Goal: Information Seeking & Learning: Find specific fact

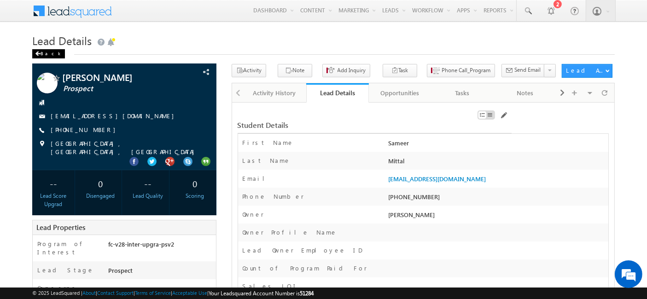
click at [45, 53] on div "Back" at bounding box center [48, 53] width 33 height 9
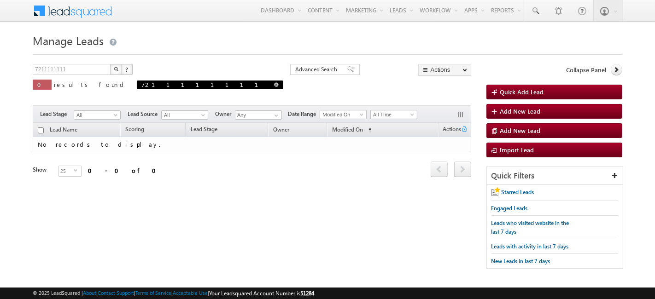
click at [274, 82] on span at bounding box center [276, 84] width 5 height 5
type input "Search Leads"
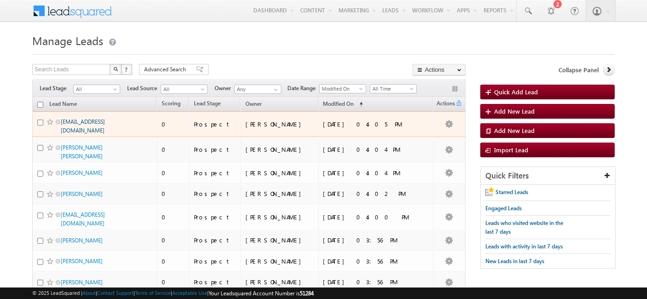
click at [75, 130] on link "[EMAIL_ADDRESS][DOMAIN_NAME]" at bounding box center [83, 126] width 44 height 16
click at [74, 129] on link "[EMAIL_ADDRESS][DOMAIN_NAME]" at bounding box center [83, 126] width 44 height 16
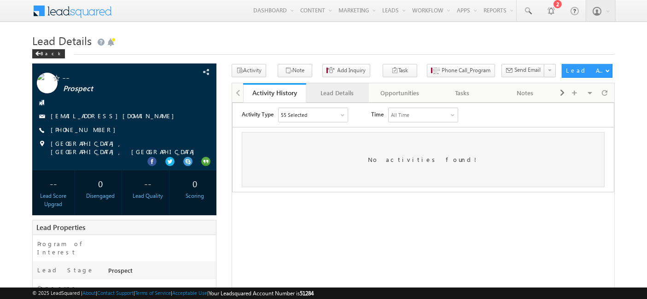
click at [347, 90] on div "Lead Details" at bounding box center [337, 93] width 47 height 11
